Goal: Transaction & Acquisition: Obtain resource

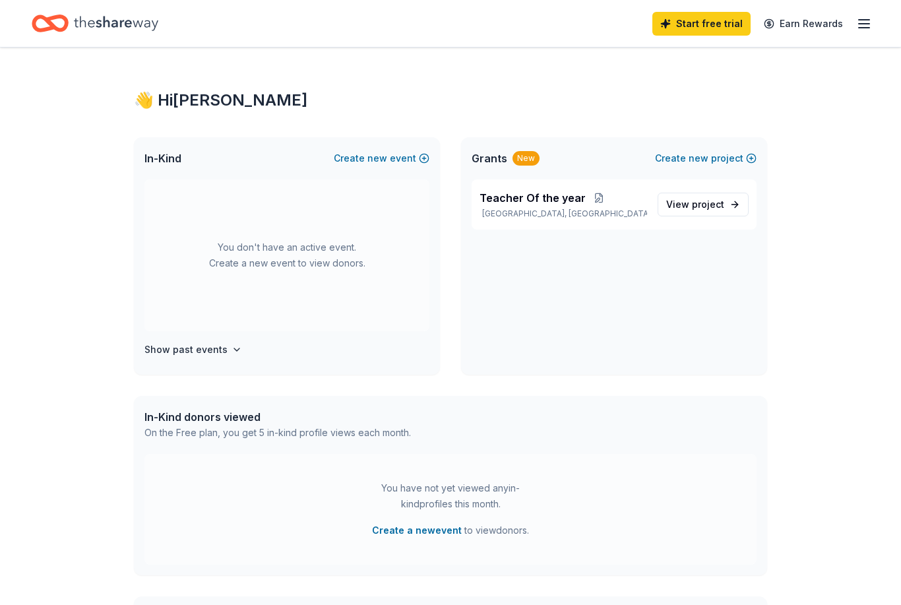
click at [427, 155] on button "Create new event" at bounding box center [382, 158] width 96 height 16
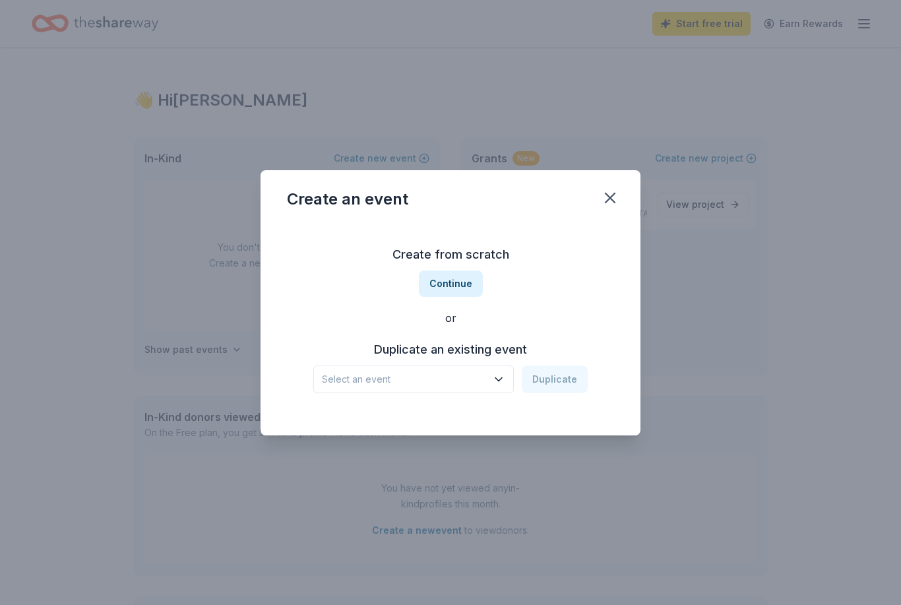
click at [618, 200] on icon "button" at bounding box center [610, 198] width 18 height 18
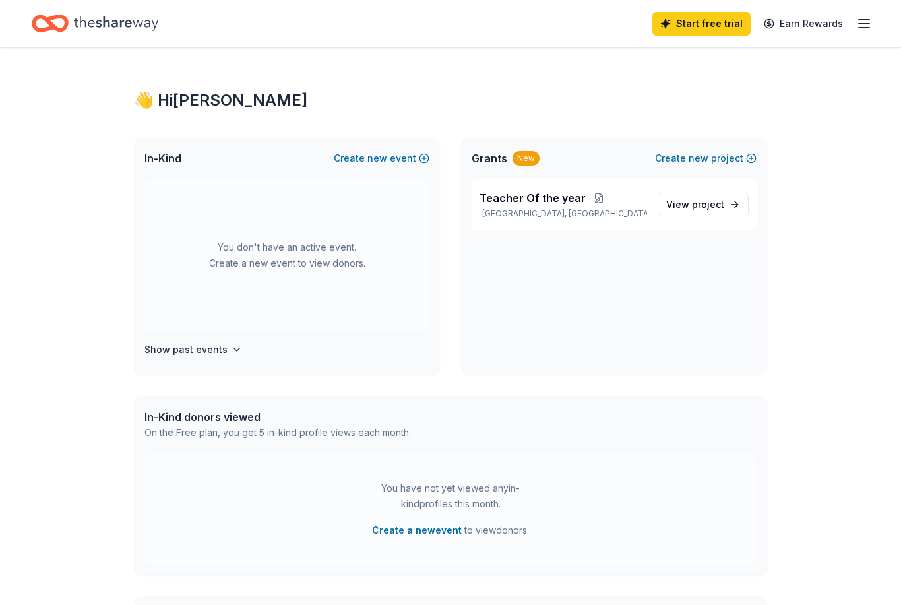
click at [705, 193] on link "View project" at bounding box center [703, 205] width 91 height 24
click at [696, 215] on link "View project" at bounding box center [703, 205] width 91 height 24
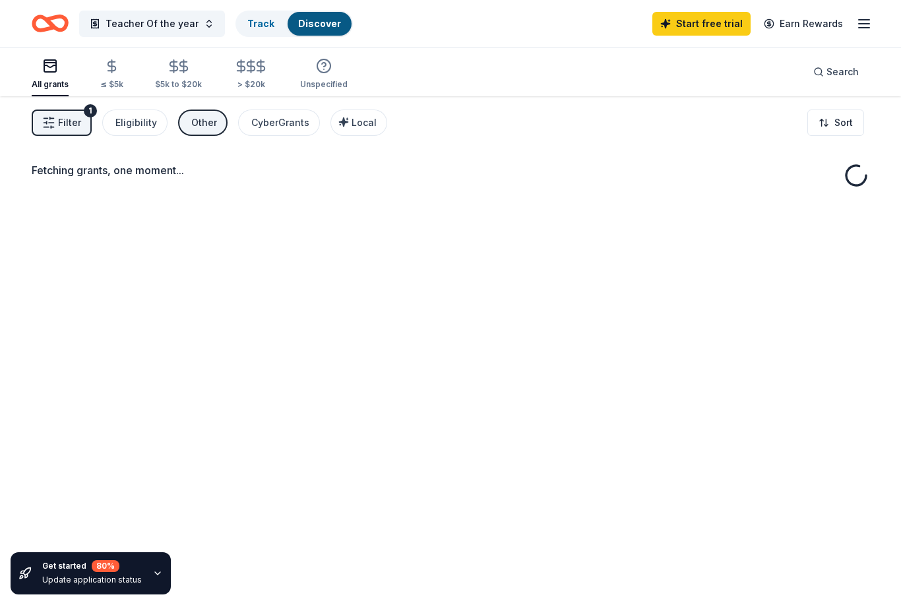
click at [703, 210] on div "Fetching grants, one moment..." at bounding box center [450, 398] width 901 height 605
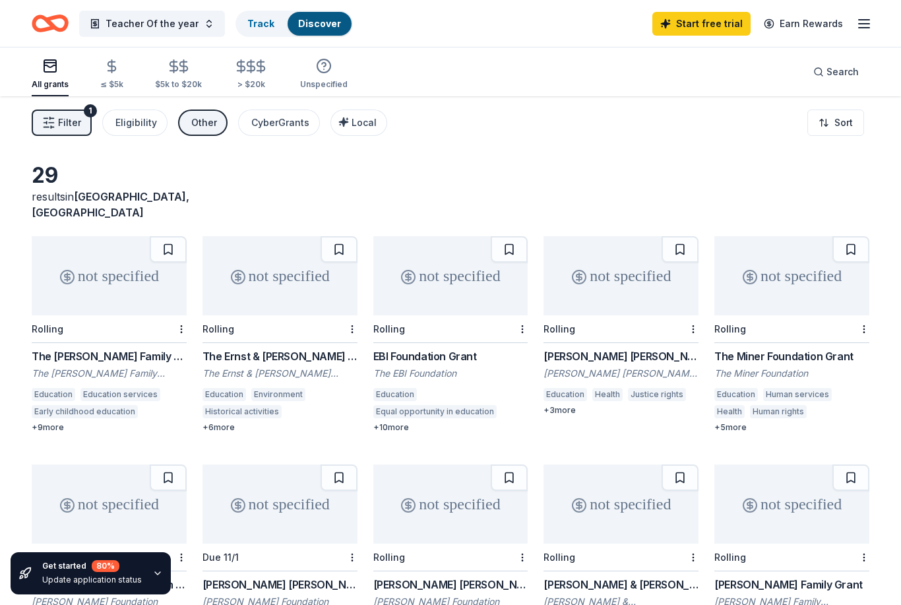
click at [261, 28] on link "Track" at bounding box center [260, 23] width 27 height 11
click at [267, 26] on link "Track" at bounding box center [260, 23] width 27 height 11
click at [153, 117] on div "Eligibility" at bounding box center [136, 123] width 42 height 16
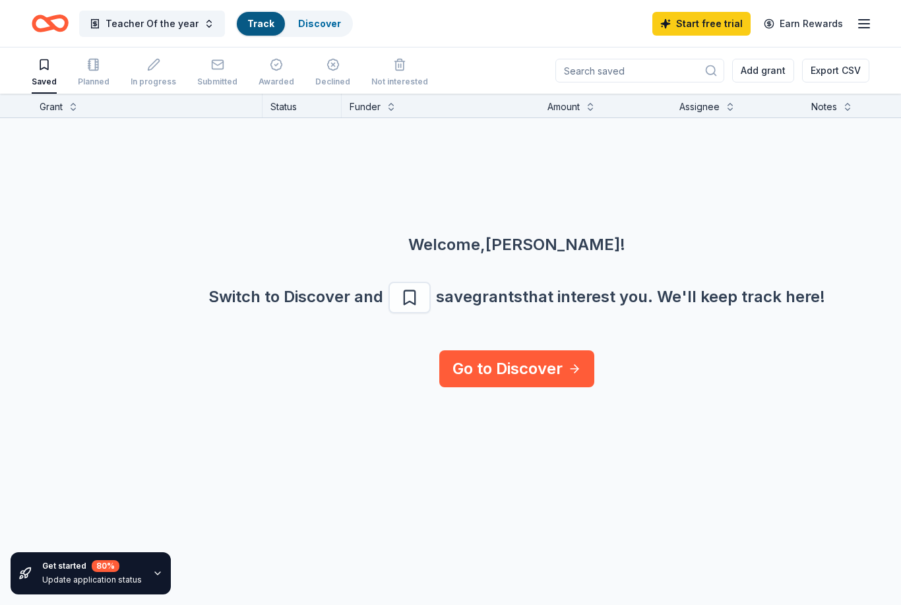
click at [530, 380] on link "Go to Discover" at bounding box center [516, 368] width 155 height 37
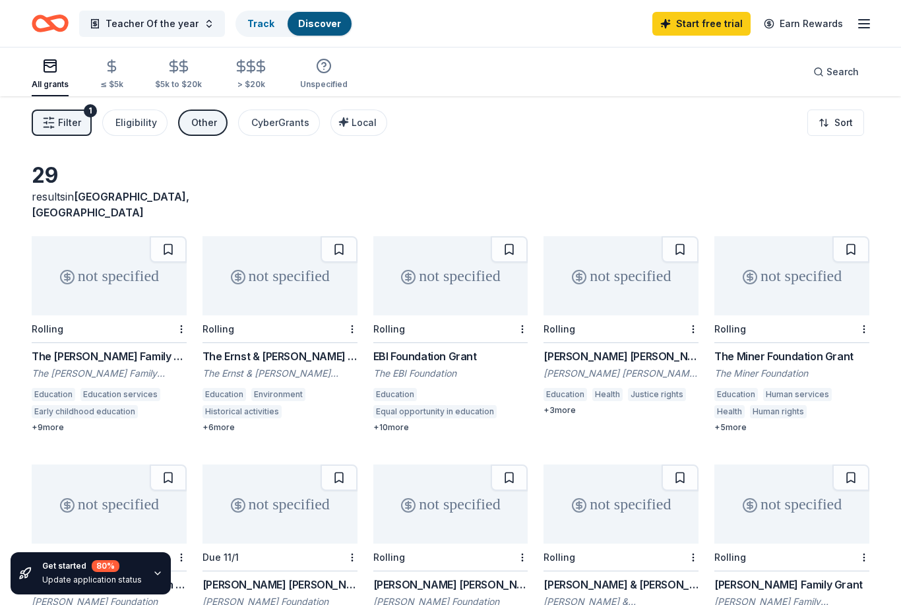
click at [69, 121] on span "Filter" at bounding box center [69, 123] width 23 height 16
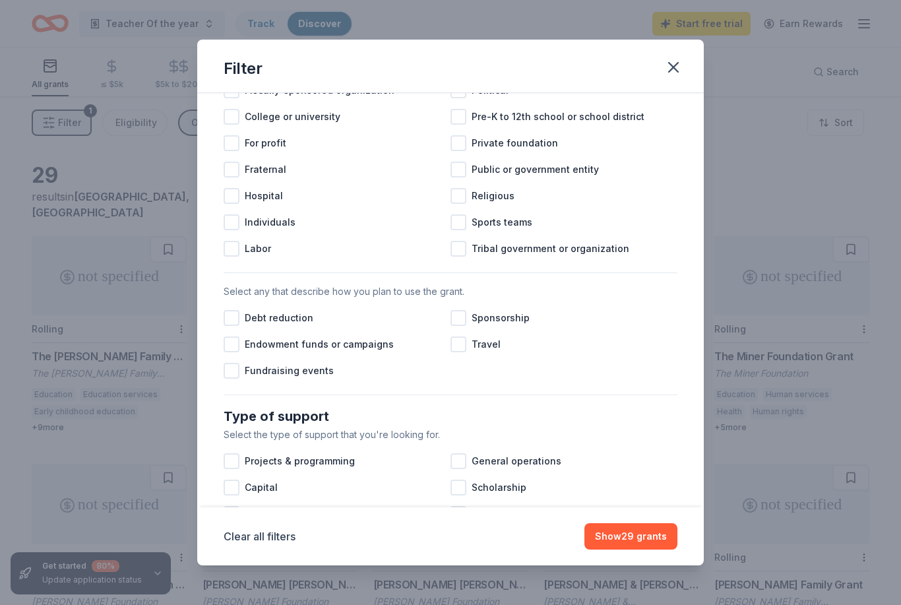
scroll to position [234, 0]
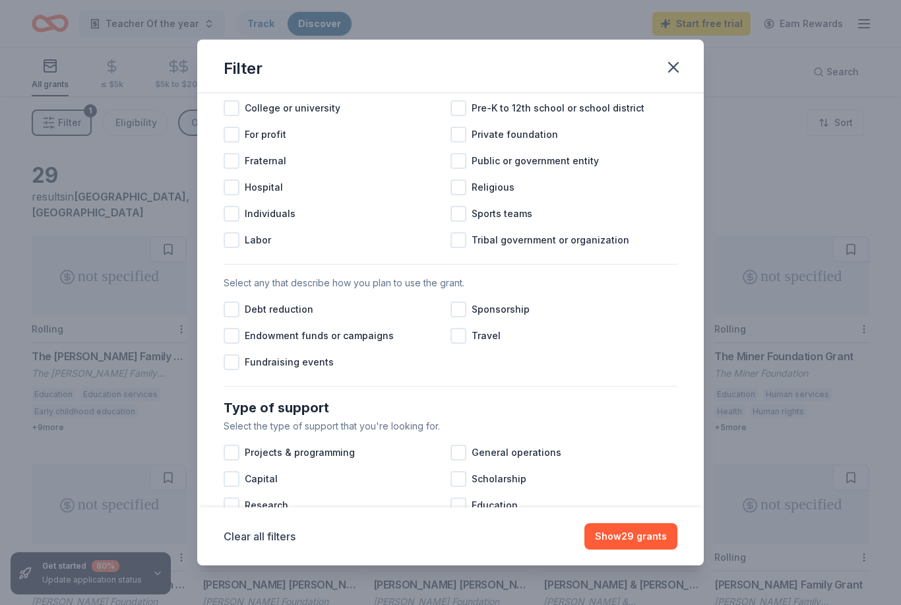
click at [236, 364] on div at bounding box center [232, 362] width 16 height 16
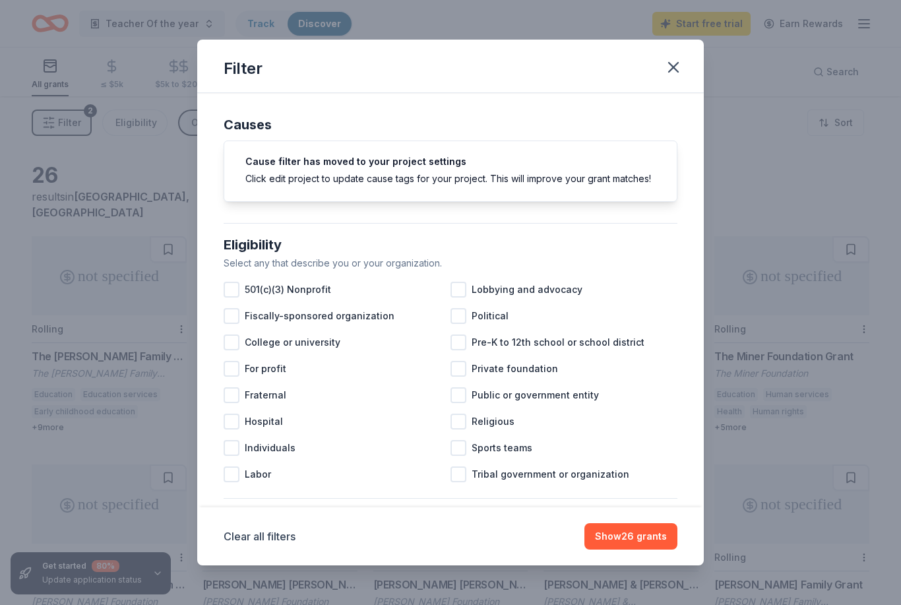
click at [245, 286] on span "501(c)(3) Nonprofit" at bounding box center [288, 290] width 86 height 16
click at [644, 530] on button "Show 25 grants" at bounding box center [631, 536] width 92 height 26
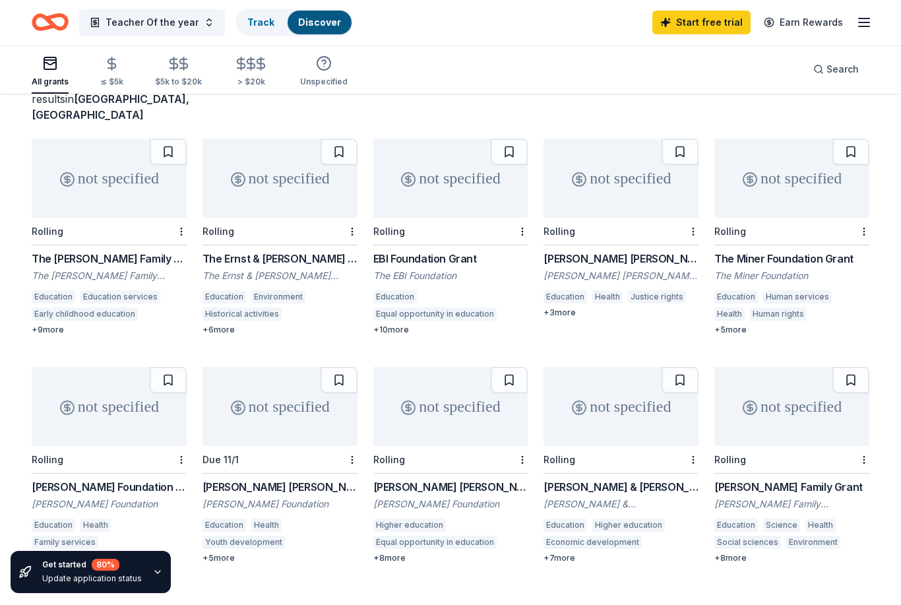
scroll to position [97, 0]
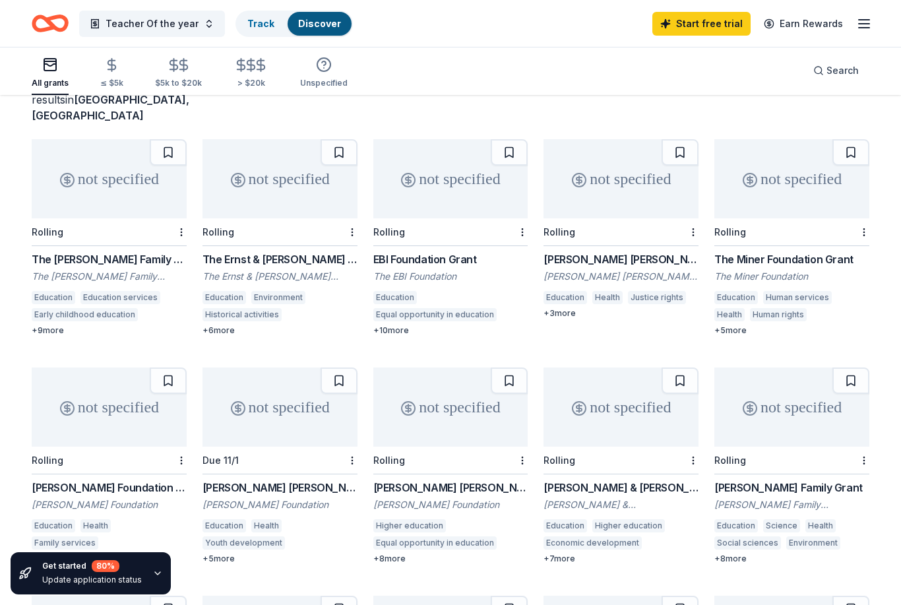
click at [164, 419] on div "not specified" at bounding box center [109, 407] width 155 height 79
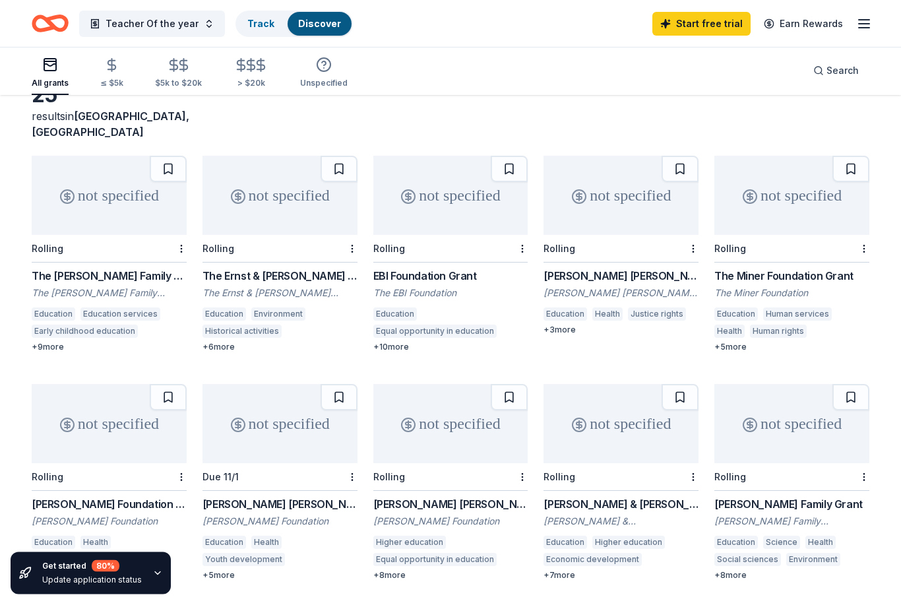
scroll to position [0, 0]
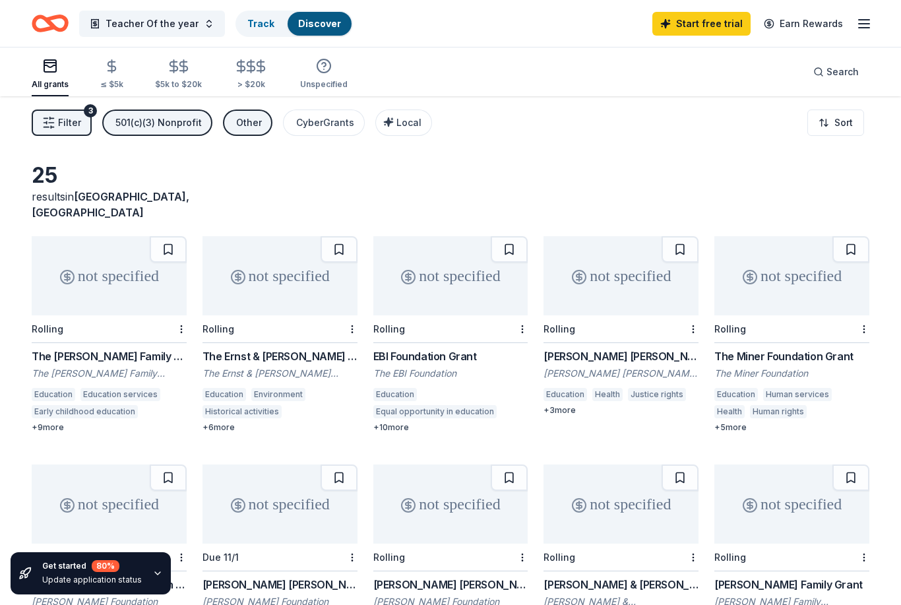
click at [58, 68] on div "button" at bounding box center [50, 66] width 37 height 16
click at [50, 30] on icon "Home" at bounding box center [50, 23] width 37 height 31
click at [53, 25] on icon "Home" at bounding box center [56, 22] width 20 height 13
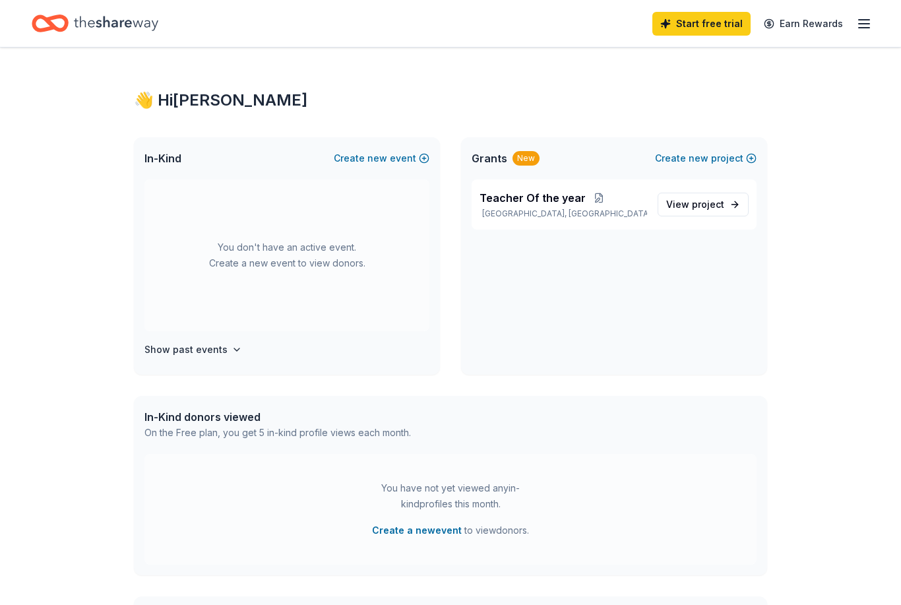
click at [236, 345] on icon "button" at bounding box center [237, 349] width 11 height 11
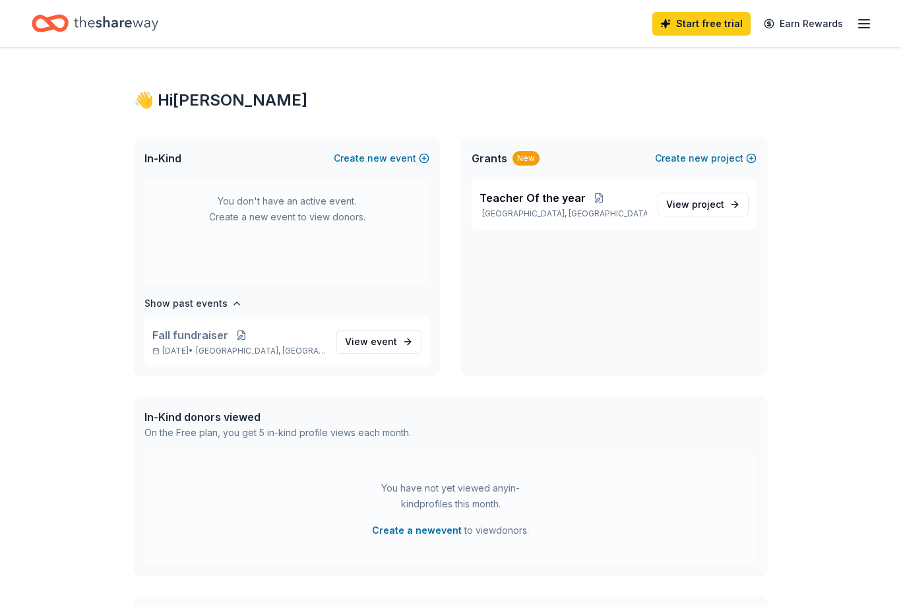
scroll to position [49, 0]
click at [392, 339] on span "event" at bounding box center [384, 338] width 26 height 11
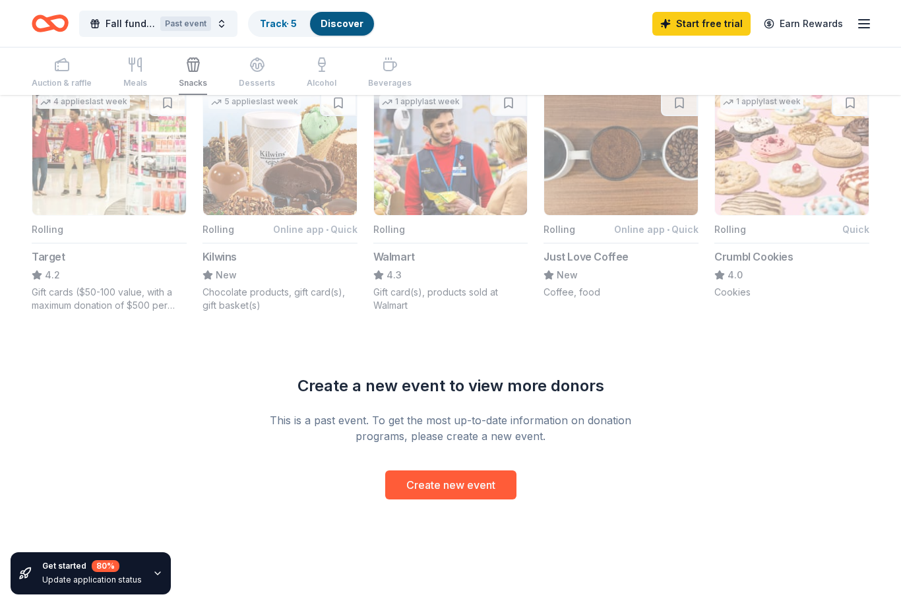
scroll to position [860, 0]
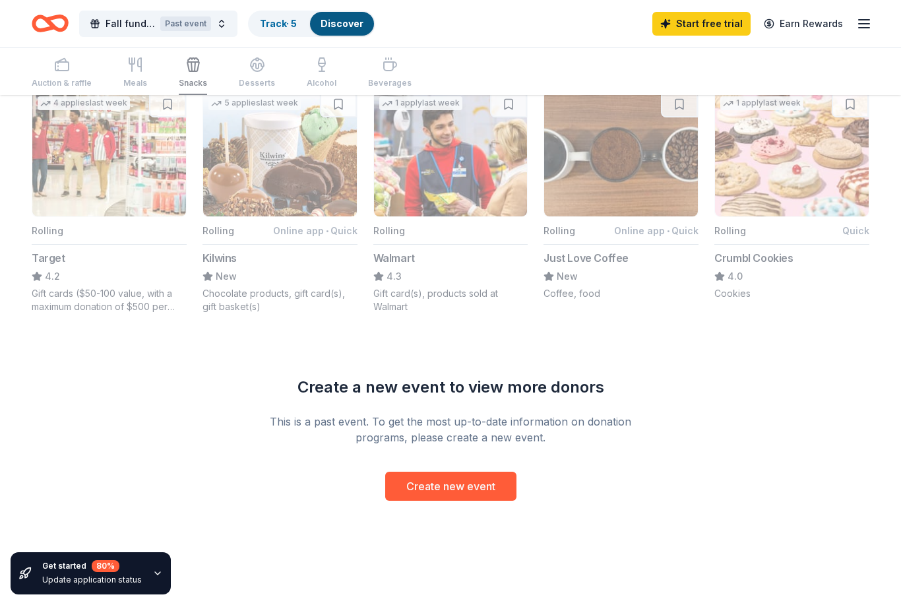
click at [444, 480] on button "Create new event" at bounding box center [450, 486] width 131 height 29
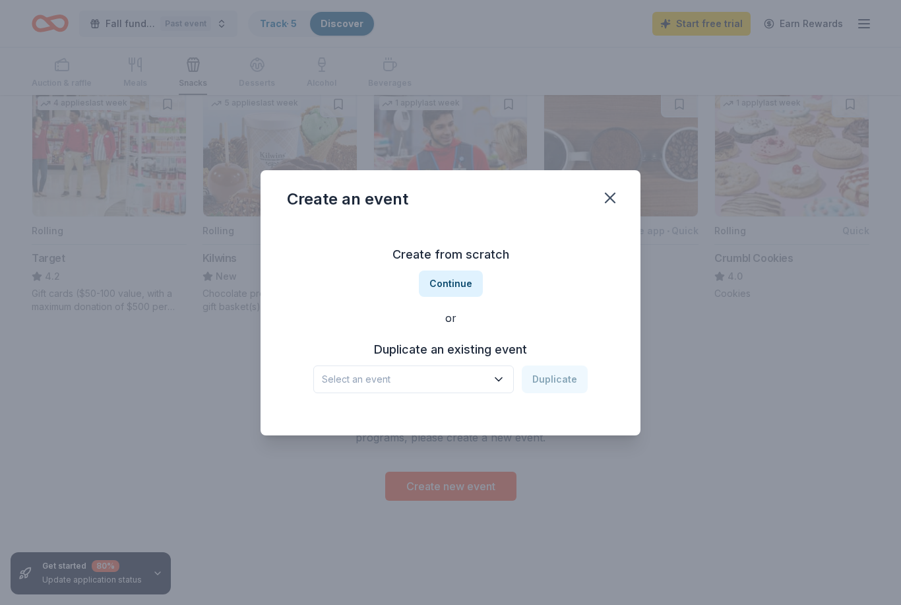
click at [313, 387] on button "Select an event" at bounding box center [413, 380] width 201 height 28
click at [334, 407] on div "Fall fundraiser" at bounding box center [360, 415] width 67 height 16
click at [571, 373] on button "Duplicate" at bounding box center [555, 380] width 66 height 28
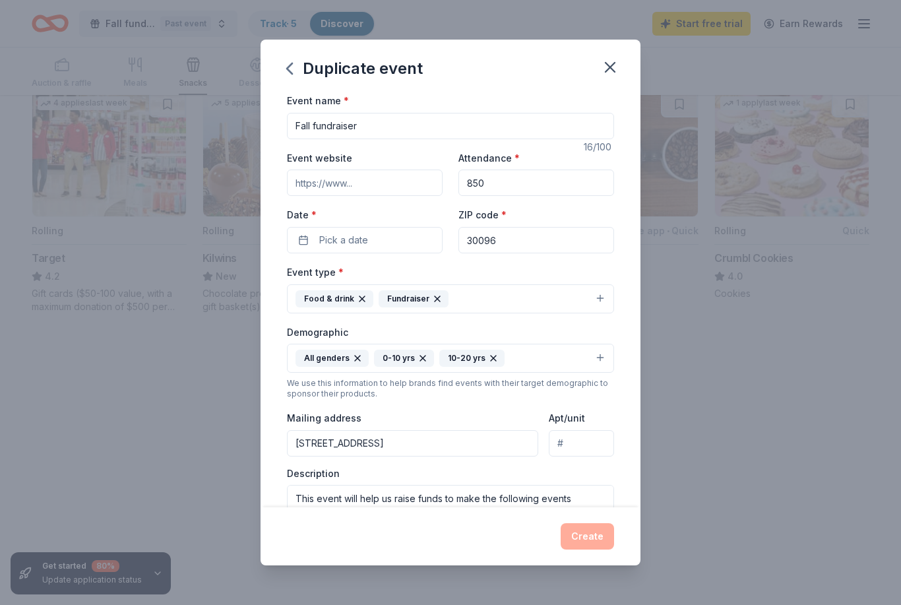
click at [310, 244] on button "Pick a date" at bounding box center [365, 240] width 156 height 26
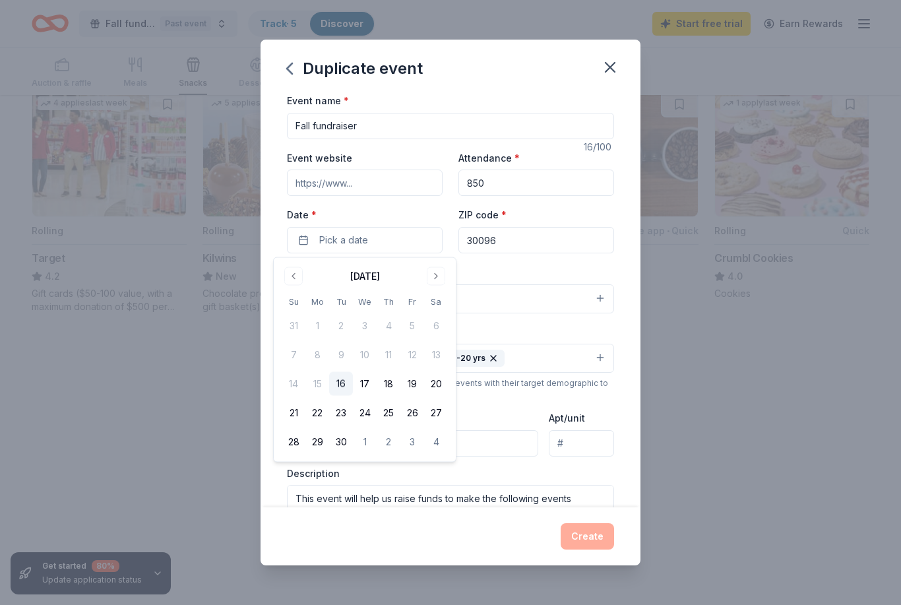
click at [443, 284] on button "Go to next month" at bounding box center [436, 276] width 18 height 18
click at [438, 285] on button "Go to next month" at bounding box center [436, 276] width 18 height 18
click at [439, 286] on div "[DATE] Su Mo Tu We Th Fr Sa 26 27 28 29 30 31 1 2 3 4 5 6 7 8 9 10 11 12 13 14 …" at bounding box center [365, 374] width 166 height 217
click at [441, 280] on button "Go to next month" at bounding box center [436, 276] width 18 height 18
click at [418, 383] on button "19" at bounding box center [412, 384] width 24 height 24
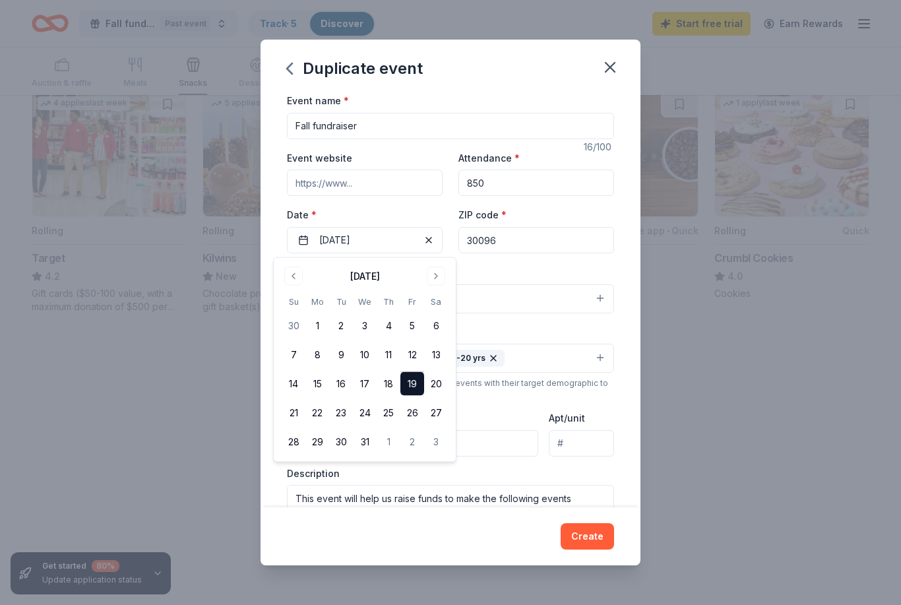
click at [597, 531] on button "Create" at bounding box center [587, 536] width 53 height 26
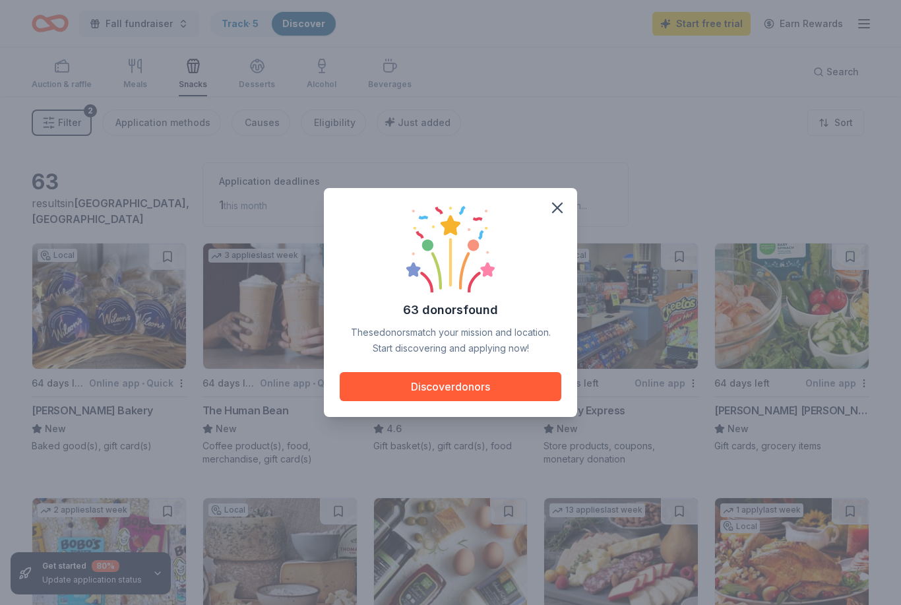
click at [468, 385] on button "Discover donors" at bounding box center [451, 386] width 222 height 29
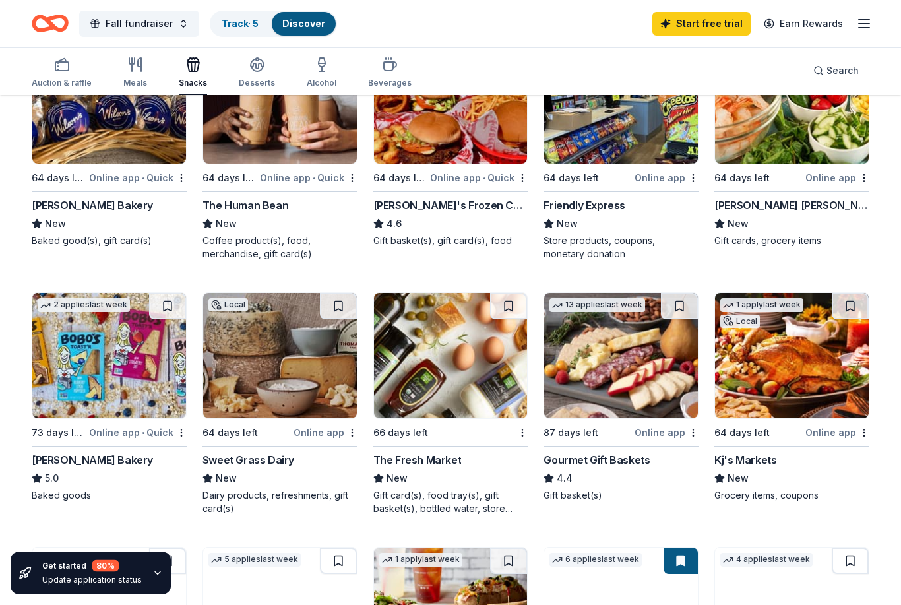
scroll to position [245, 0]
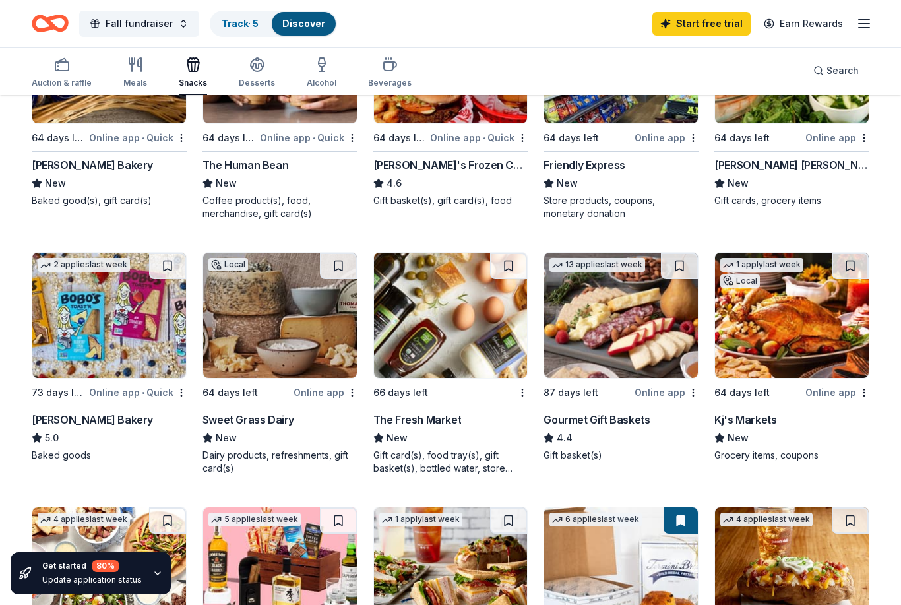
click at [131, 79] on div "Meals" at bounding box center [135, 83] width 24 height 11
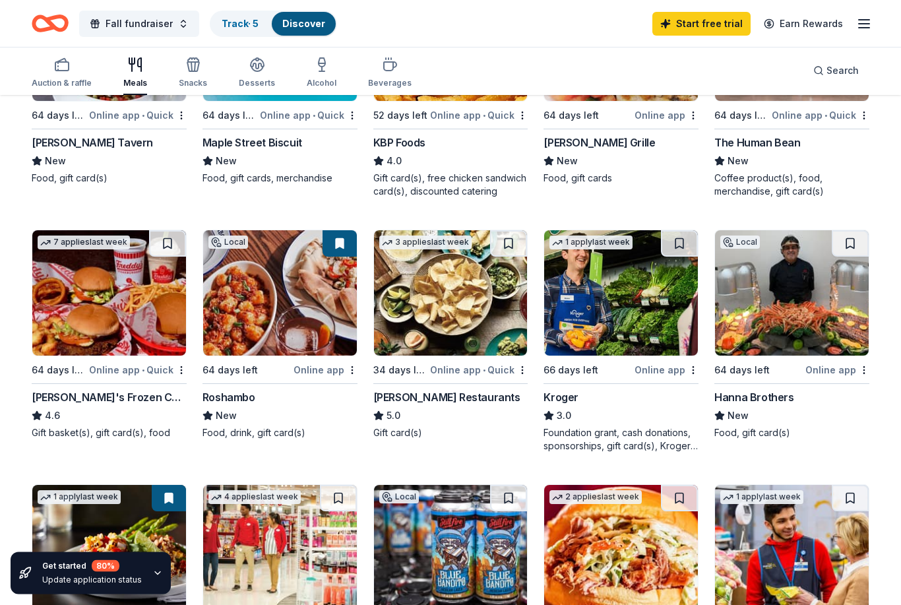
scroll to position [268, 0]
click at [627, 349] on img at bounding box center [621, 292] width 154 height 125
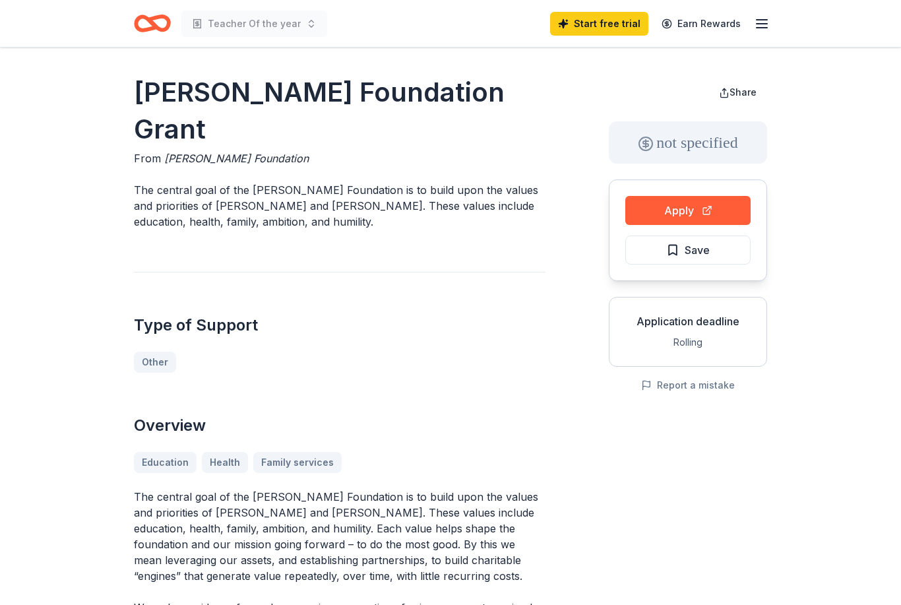
click at [162, 98] on h1 "[PERSON_NAME] Foundation Grant" at bounding box center [340, 111] width 412 height 74
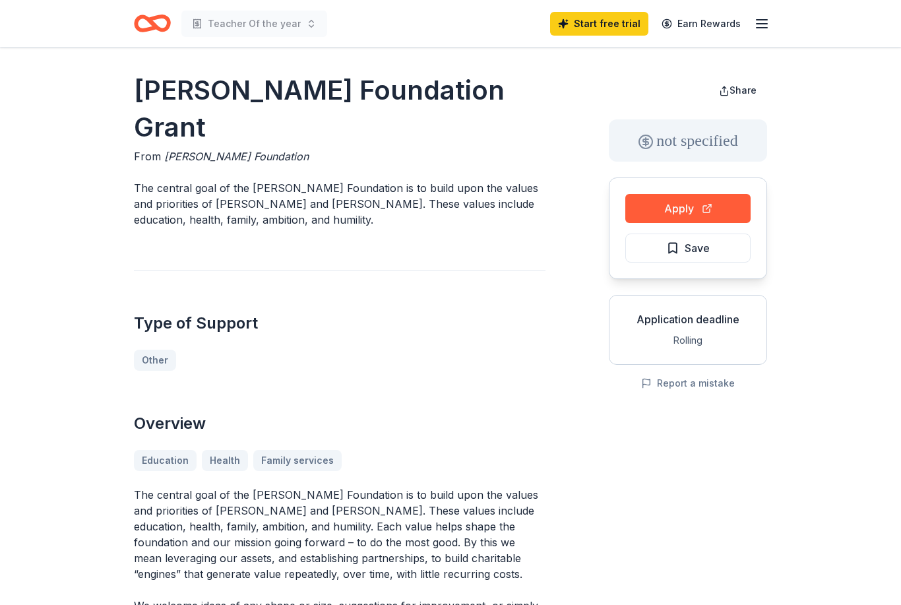
click at [264, 143] on div "Ferguson Foundation Grant From Ferguson Foundation The central goal of the Ferg…" at bounding box center [340, 485] width 412 height 827
click at [298, 180] on p "The central goal of the Ferguson Foundation is to build upon the values and pri…" at bounding box center [340, 204] width 412 height 48
click at [272, 180] on p "The central goal of the Ferguson Foundation is to build upon the values and pri…" at bounding box center [340, 204] width 412 height 48
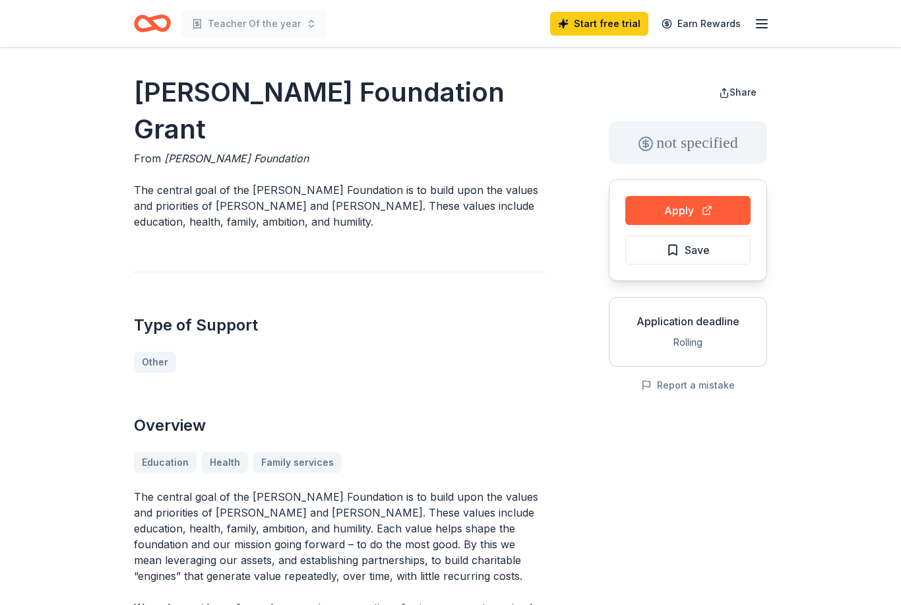
click at [217, 182] on p "The central goal of the Ferguson Foundation is to build upon the values and pri…" at bounding box center [340, 206] width 412 height 48
click at [243, 182] on p "The central goal of the Ferguson Foundation is to build upon the values and pri…" at bounding box center [340, 206] width 412 height 48
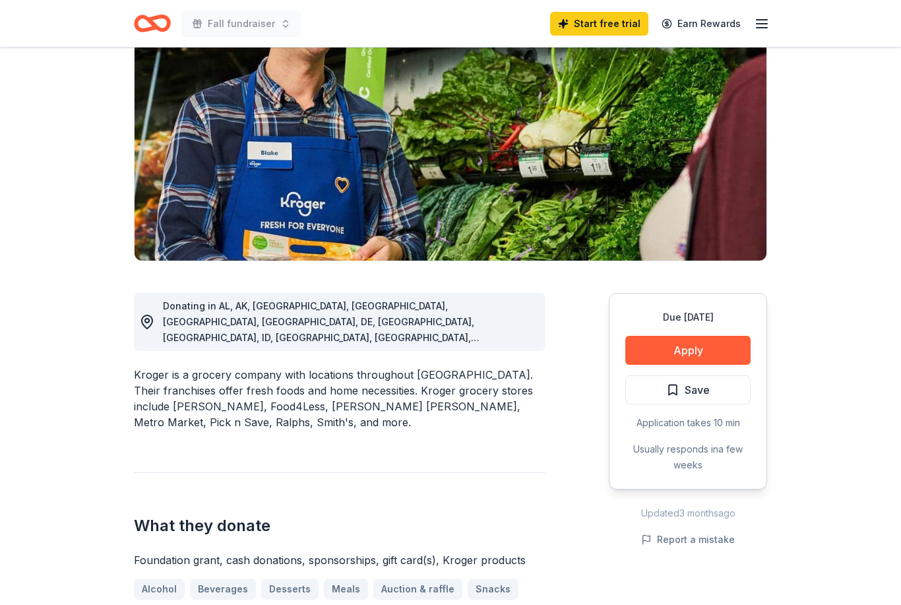
scroll to position [141, 0]
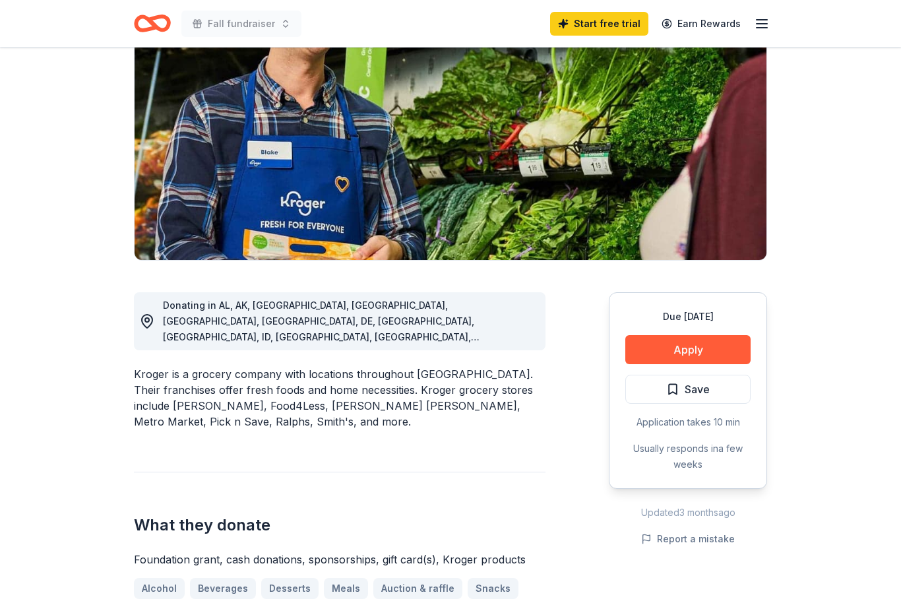
click at [709, 358] on button "Apply" at bounding box center [687, 349] width 125 height 29
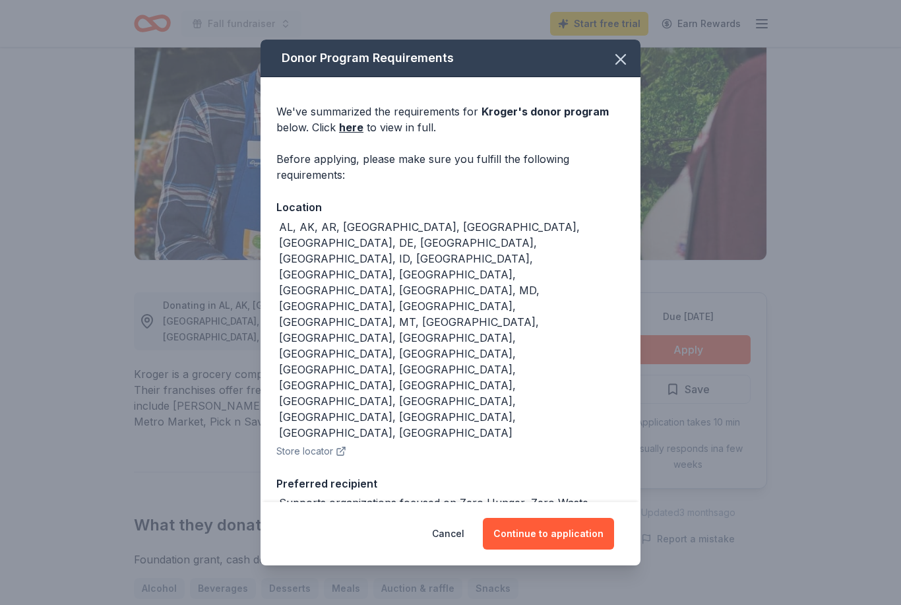
click at [584, 536] on button "Continue to application" at bounding box center [548, 534] width 131 height 32
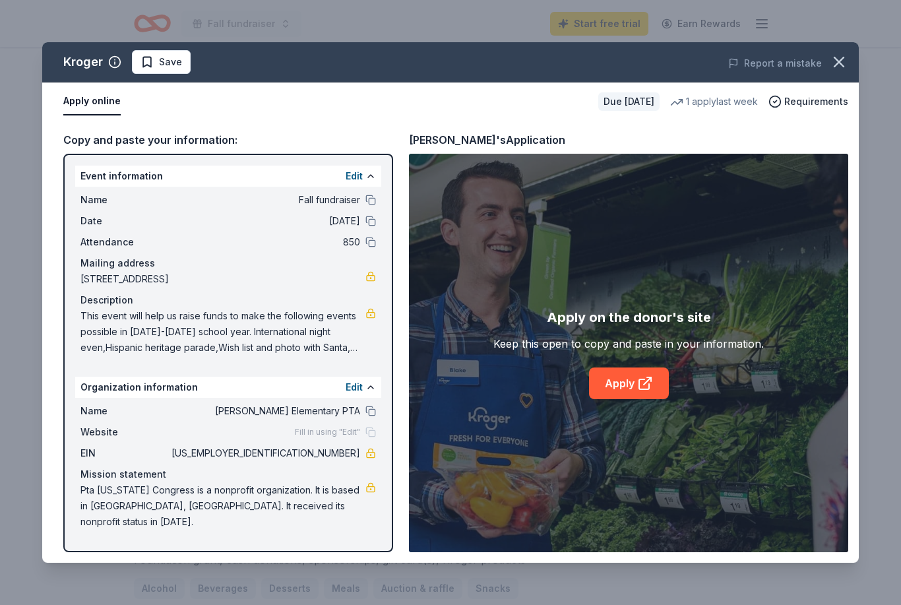
click at [633, 399] on link "Apply" at bounding box center [629, 384] width 80 height 32
